Goal: Obtain resource: Obtain resource

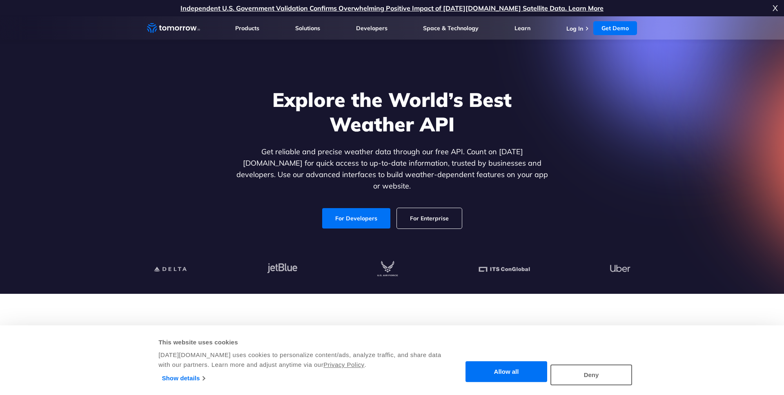
click at [370, 208] on link "For Developers" at bounding box center [356, 218] width 68 height 20
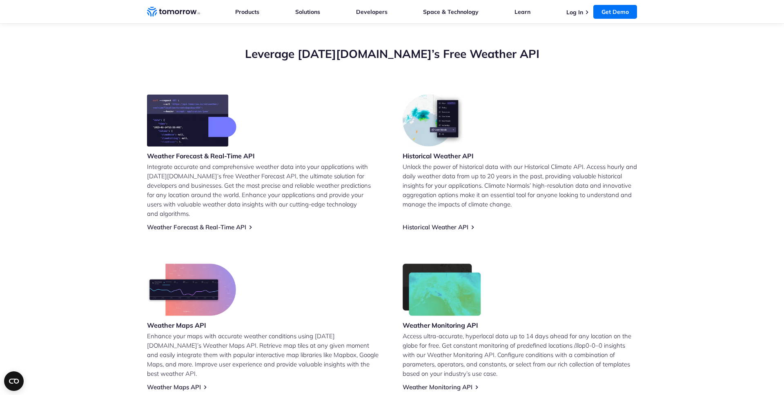
scroll to position [284, 0]
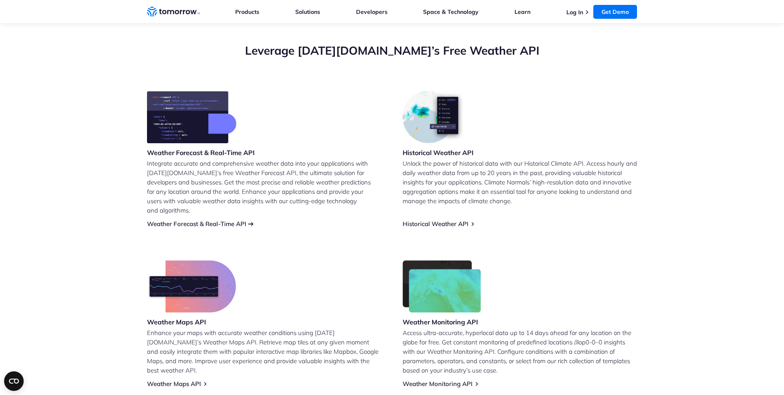
click at [204, 220] on link "Weather Forecast & Real-Time API" at bounding box center [196, 224] width 99 height 8
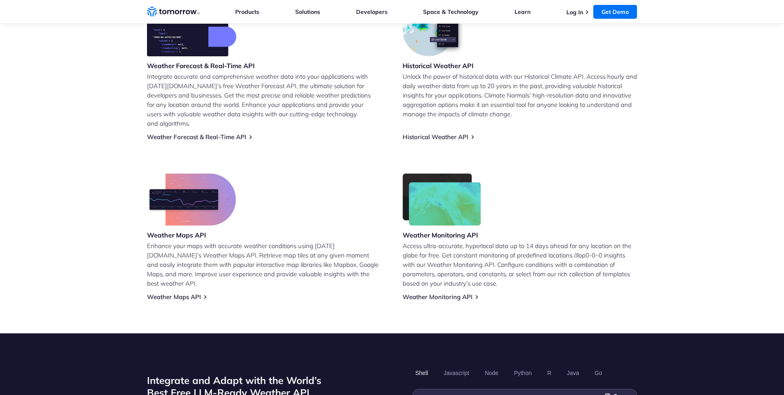
scroll to position [371, 0]
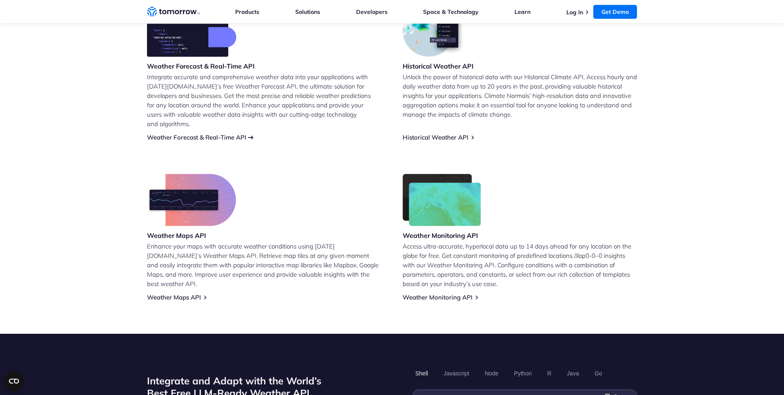
click at [209, 134] on link "Weather Forecast & Real-Time API" at bounding box center [196, 138] width 99 height 8
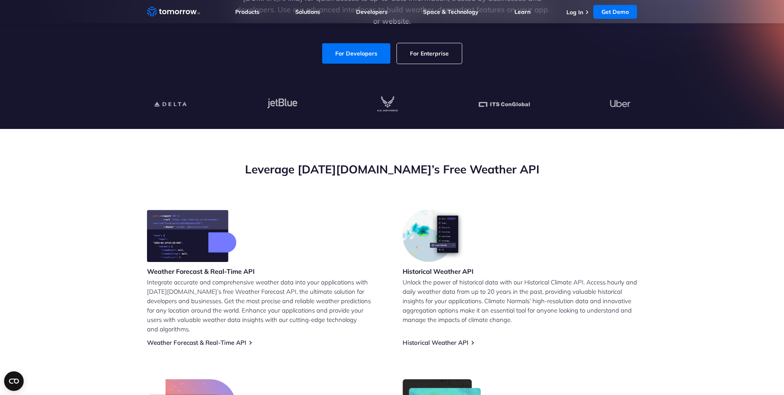
scroll to position [302, 0]
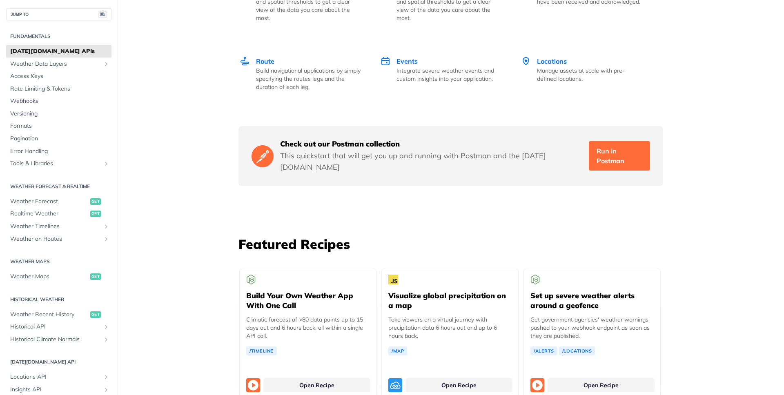
scroll to position [1312, 0]
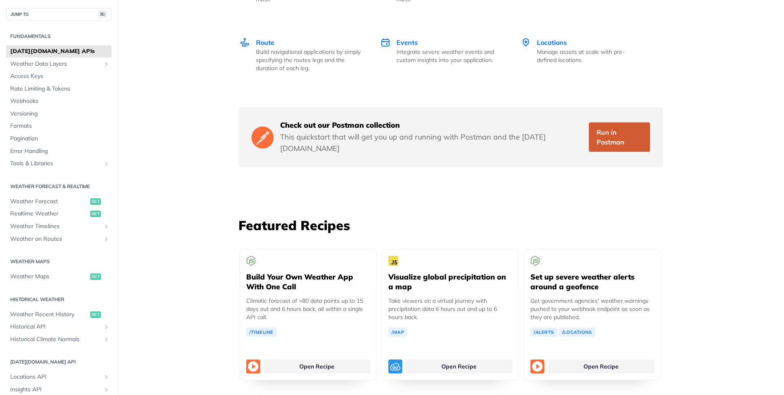
click at [622, 123] on link "Run in Postman" at bounding box center [619, 137] width 61 height 29
